Goal: Task Accomplishment & Management: Manage account settings

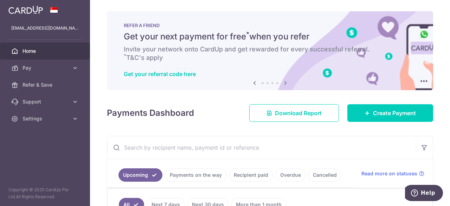
click at [28, 51] on span "Home" at bounding box center [45, 50] width 46 height 7
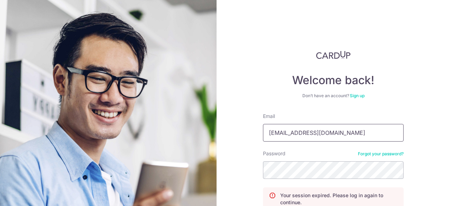
type input "[EMAIL_ADDRESS][DOMAIN_NAME]"
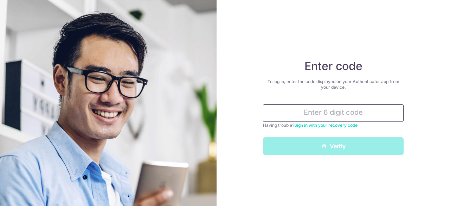
click at [313, 116] on input "text" at bounding box center [333, 113] width 141 height 18
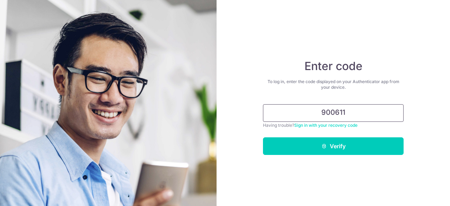
type input "900611"
click at [263, 137] on button "Verify" at bounding box center [333, 146] width 141 height 18
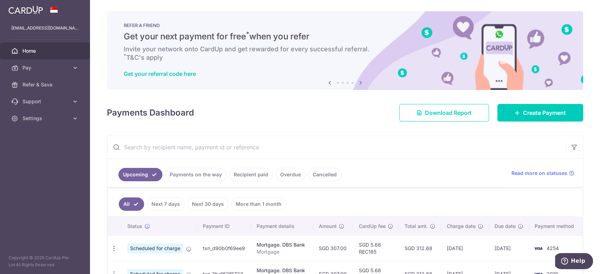
scroll to position [141, 0]
